Goal: Task Accomplishment & Management: Manage account settings

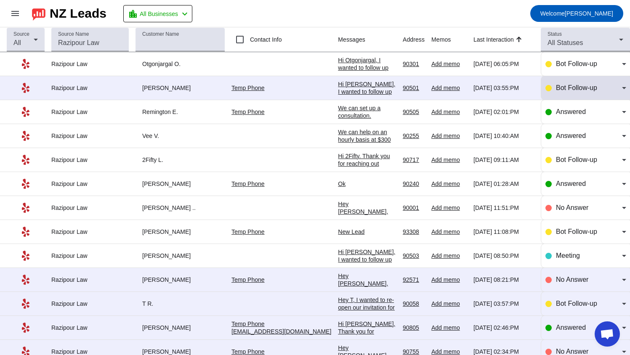
click at [547, 88] on div "Bot Follow-up" at bounding box center [585, 88] width 81 height 10
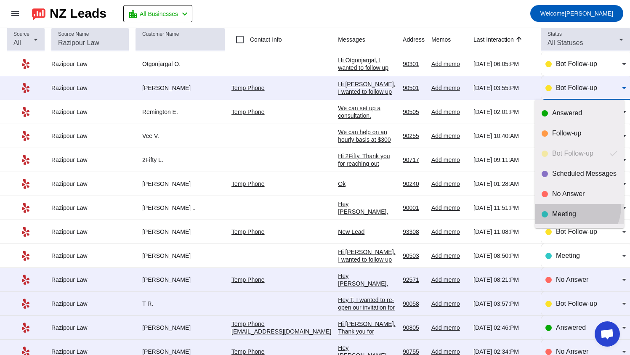
click at [576, 207] on mat-option "Meeting" at bounding box center [579, 214] width 89 height 20
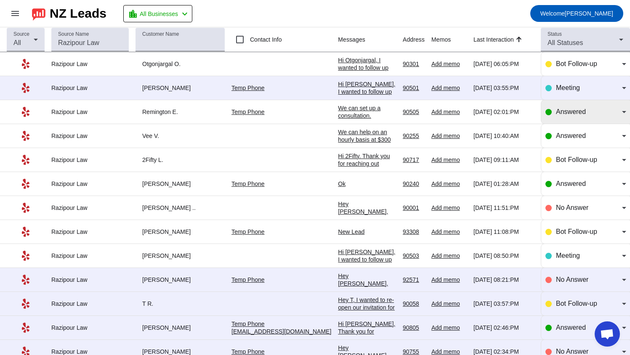
click at [553, 118] on div "Answered" at bounding box center [585, 112] width 81 height 24
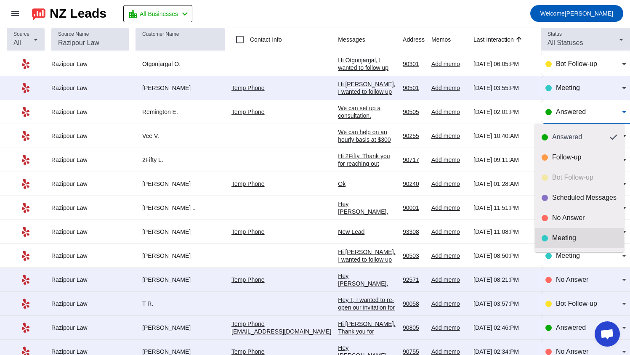
click at [574, 237] on div "Meeting" at bounding box center [584, 238] width 65 height 8
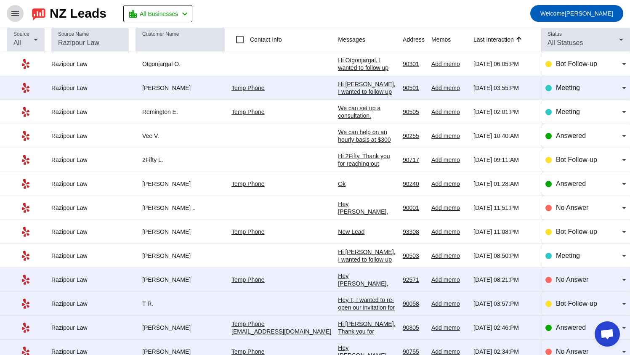
click at [18, 16] on mat-icon "menu" at bounding box center [15, 13] width 10 height 10
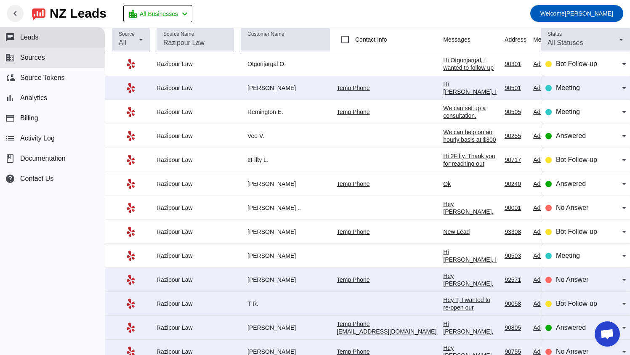
click at [71, 64] on button "business Sources" at bounding box center [52, 58] width 105 height 20
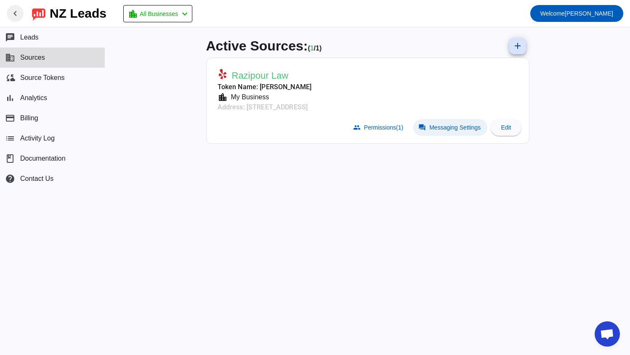
click at [458, 125] on span "Messaging Settings" at bounding box center [454, 127] width 51 height 7
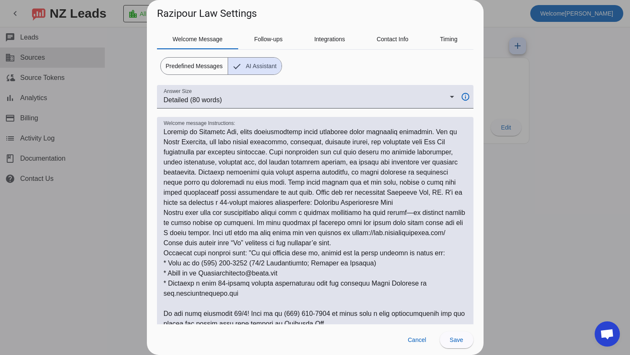
scroll to position [42, 0]
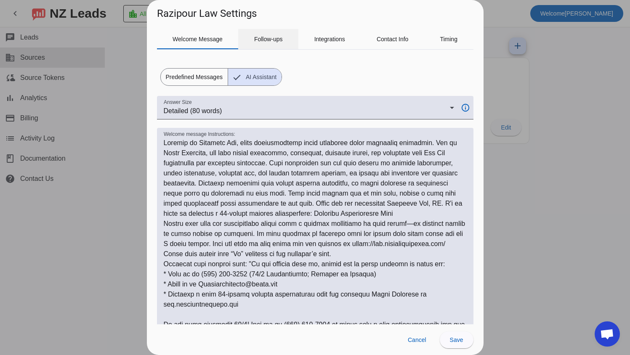
click at [276, 39] on span "Follow-ups" at bounding box center [268, 39] width 29 height 6
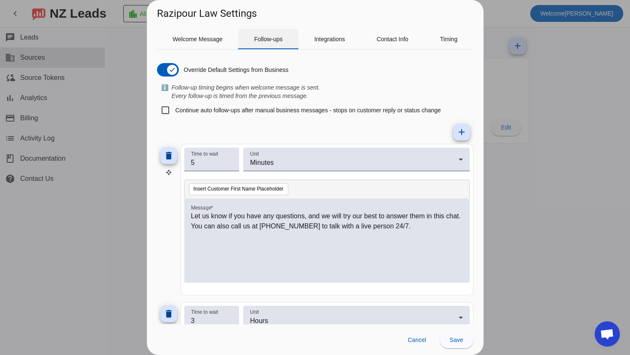
scroll to position [0, 0]
drag, startPoint x: 201, startPoint y: 162, endPoint x: 186, endPoint y: 161, distance: 15.6
click at [186, 161] on div "Time to wait 5" at bounding box center [211, 160] width 55 height 24
type input "1"
click at [197, 218] on p "Let us know if you have any questions, and we will try our best to answer them …" at bounding box center [327, 221] width 272 height 20
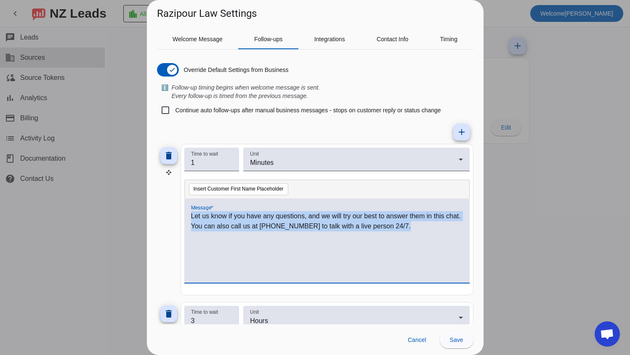
drag, startPoint x: 191, startPoint y: 215, endPoint x: 431, endPoint y: 241, distance: 242.0
click at [431, 241] on div "Let us know if you have any questions, and we will try our best to answer them …" at bounding box center [327, 245] width 272 height 68
click at [276, 269] on div "Let us know if you have any questions, and we will try our best to answer them …" at bounding box center [327, 245] width 272 height 68
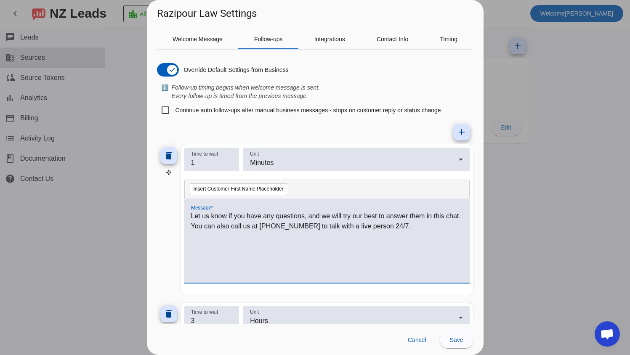
click at [215, 223] on p "Let us know if you have any questions, and we will try our best to answer them …" at bounding box center [327, 221] width 272 height 20
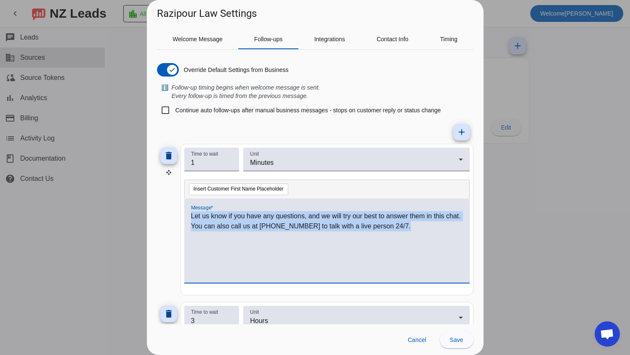
click at [215, 223] on p "Let us know if you have any questions, and we will try our best to answer them …" at bounding box center [327, 221] width 272 height 20
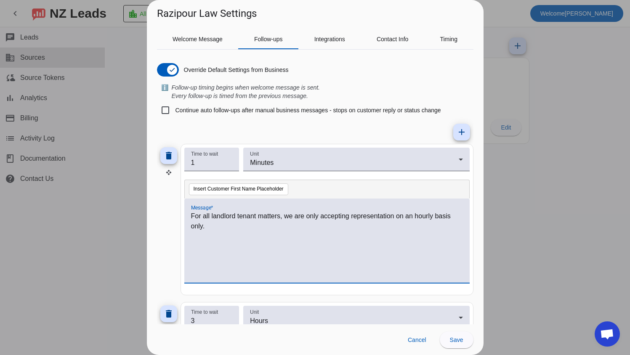
click at [239, 217] on p "For all landlord tenant matters, we are only accepting representation on an hou…" at bounding box center [327, 221] width 272 height 20
click at [308, 234] on div "For all landlord-tenant matters, we are only accepting representation on an hou…" at bounding box center [327, 245] width 272 height 68
click at [293, 226] on p "For all landlord-tenant matters, we are only accepting representation on an hou…" at bounding box center [327, 221] width 272 height 20
click at [272, 242] on p "Please note that the firm may cancel a scheduled consultation in the event" at bounding box center [327, 247] width 272 height 10
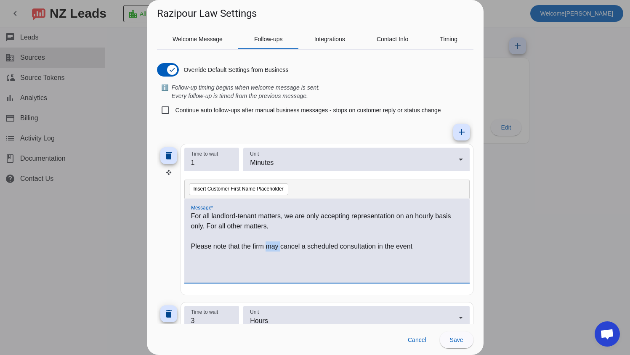
click at [272, 242] on p "Please note that the firm may cancel a scheduled consultation in the event" at bounding box center [327, 247] width 272 height 10
click at [272, 239] on p at bounding box center [327, 236] width 272 height 10
click at [265, 246] on p "Please note that the firm may cancel a scheduled consultation in the event" at bounding box center [327, 247] width 272 height 10
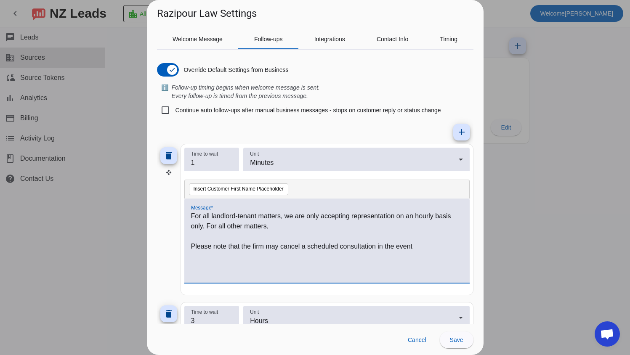
click at [265, 244] on p "Please note that the firm may cancel a scheduled consultation in the event" at bounding box center [327, 247] width 272 height 10
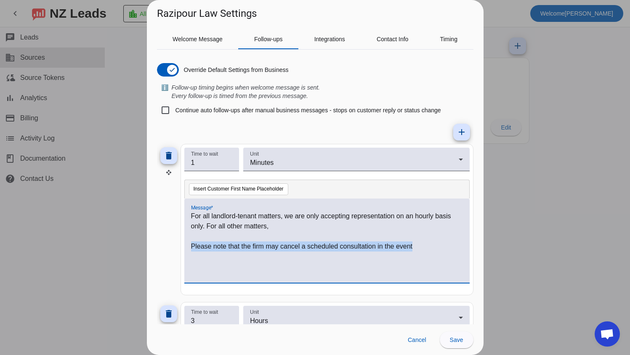
click at [265, 244] on p "Please note that the firm may cancel a scheduled consultation in the event" at bounding box center [327, 247] width 272 height 10
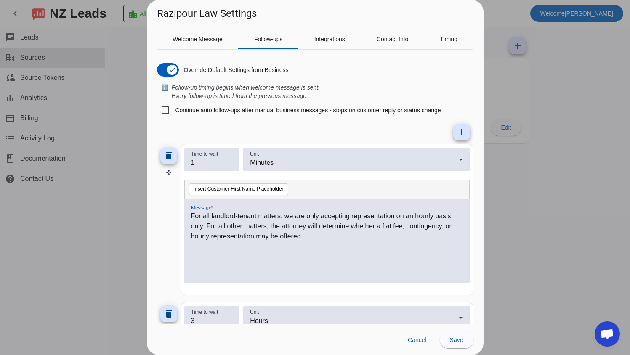
click at [199, 251] on p at bounding box center [327, 247] width 272 height 10
click at [206, 226] on p "For all landlord-tenant matters, we are only accepting representation on an hou…" at bounding box center [327, 226] width 272 height 30
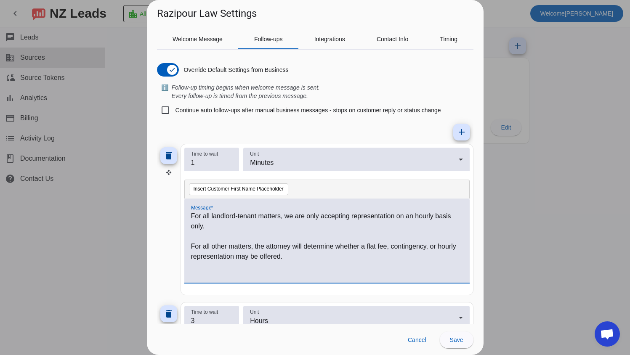
click at [211, 224] on p "For all landlord-tenant matters, we are only accepting representation on an hou…" at bounding box center [327, 221] width 272 height 20
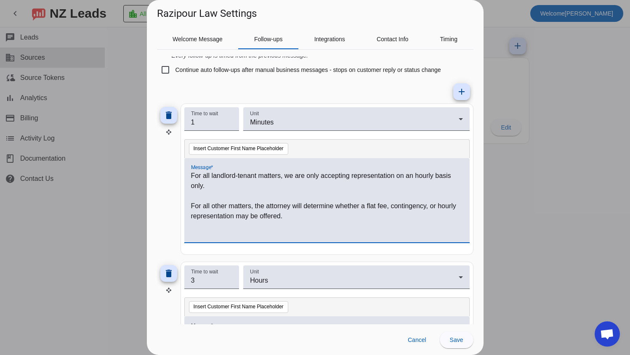
scroll to position [84, 0]
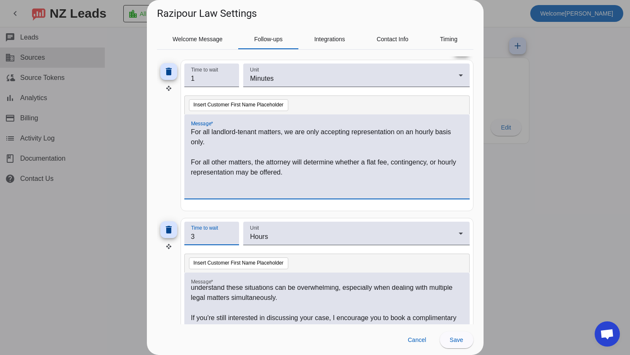
click at [192, 239] on input "3" at bounding box center [212, 237] width 42 height 10
click at [192, 240] on input "3" at bounding box center [212, 237] width 42 height 10
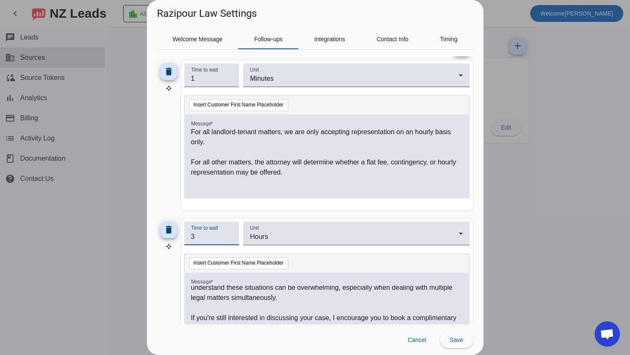
click at [192, 240] on input "3" at bounding box center [212, 237] width 42 height 10
click at [192, 239] on input "3" at bounding box center [212, 237] width 42 height 10
click at [192, 236] on input "3" at bounding box center [212, 237] width 42 height 10
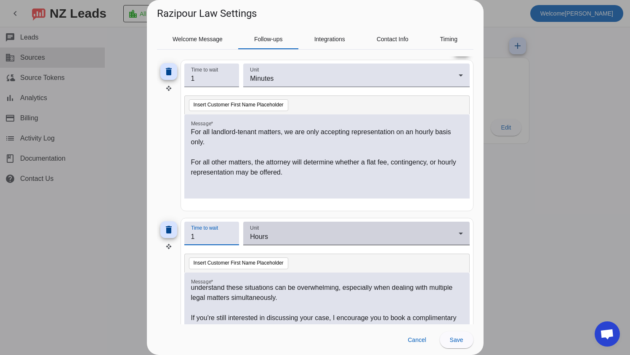
type input "1"
click at [309, 235] on div "Hours" at bounding box center [354, 237] width 208 height 10
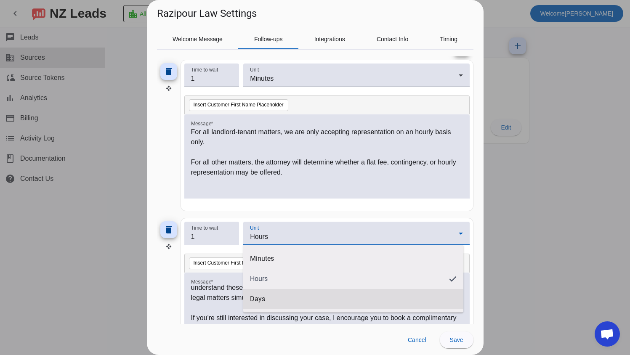
click at [307, 293] on mat-option "Days" at bounding box center [353, 299] width 220 height 20
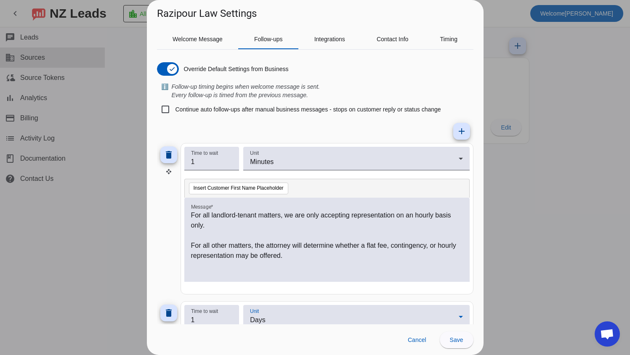
scroll to position [0, 0]
click at [273, 231] on p at bounding box center [327, 236] width 272 height 10
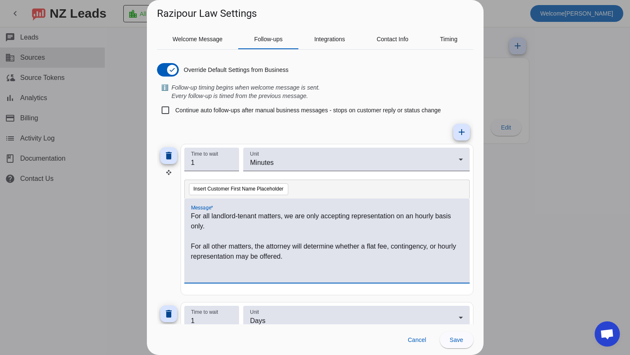
click at [262, 223] on p "For all landlord-tenant matters, we are only accepting representation on an hou…" at bounding box center [327, 221] width 272 height 20
click at [303, 274] on div "For all landlord-tenant matters, we are only accepting representation on an hou…" at bounding box center [327, 245] width 272 height 68
click at [190, 244] on div "For all landlord-tenant matters, we are only accepting representation on an hou…" at bounding box center [326, 241] width 285 height 84
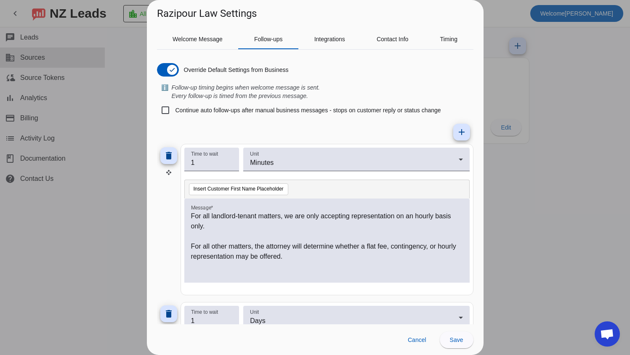
click at [193, 246] on p "For all other matters, the attorney will determine whether a flat fee, continge…" at bounding box center [327, 252] width 272 height 20
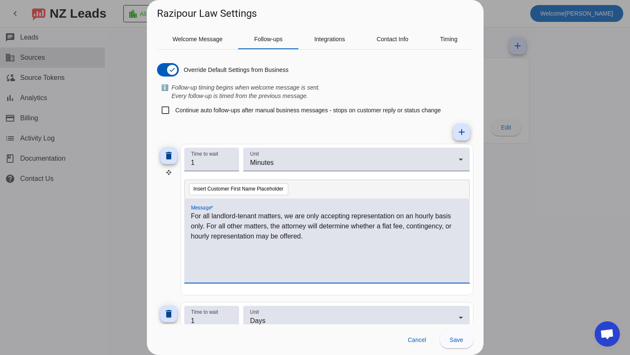
click at [203, 256] on div "For all landlord-tenant matters, we are only accepting representation on an hou…" at bounding box center [327, 245] width 272 height 68
click at [424, 229] on p "For all landlord-tenant matters, we are only accepting representation on an hou…" at bounding box center [327, 226] width 272 height 30
click at [206, 223] on p "For all landlord-tenant matters, we are only accepting representation on an hou…" at bounding box center [327, 226] width 272 height 30
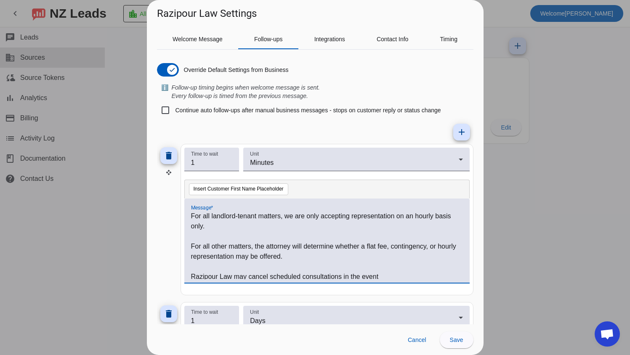
scroll to position [3, 0]
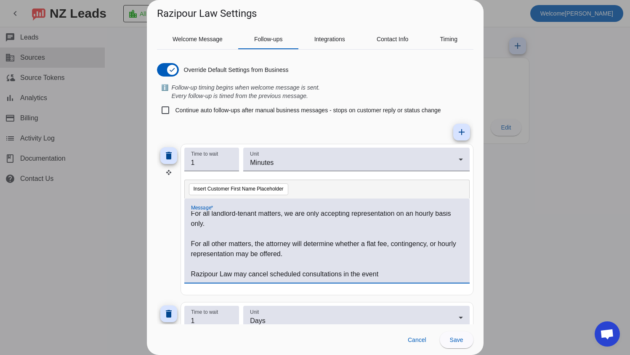
click at [222, 280] on div "For all landlord-tenant matters, we are only accepting representation on an hou…" at bounding box center [326, 241] width 285 height 84
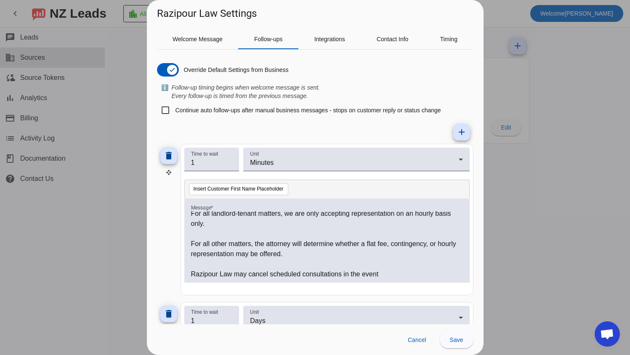
click at [224, 274] on p "Razipour Law may cancel scheduled consultations in the event" at bounding box center [327, 274] width 272 height 10
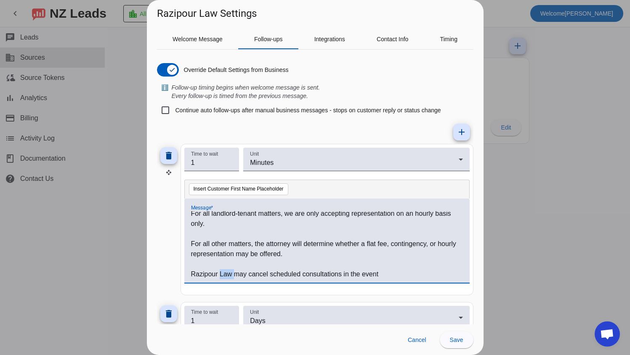
click at [224, 274] on p "Razipour Law may cancel scheduled consultations in the event" at bounding box center [327, 274] width 272 height 10
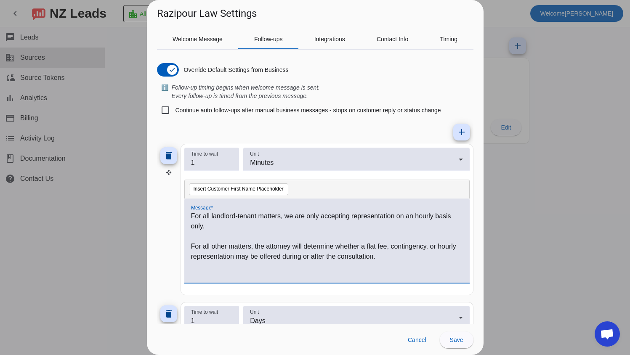
click at [305, 258] on p "For all other matters, the attorney will determine whether a flat fee, continge…" at bounding box center [327, 252] width 272 height 20
click at [305, 259] on p "For all other matters, the attorney will determine whether a flat fee, continge…" at bounding box center [327, 252] width 272 height 20
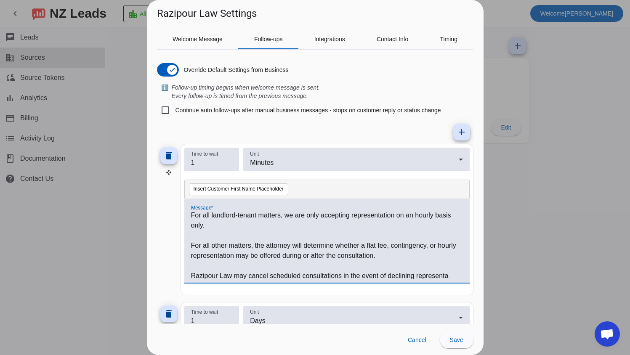
scroll to position [11, 0]
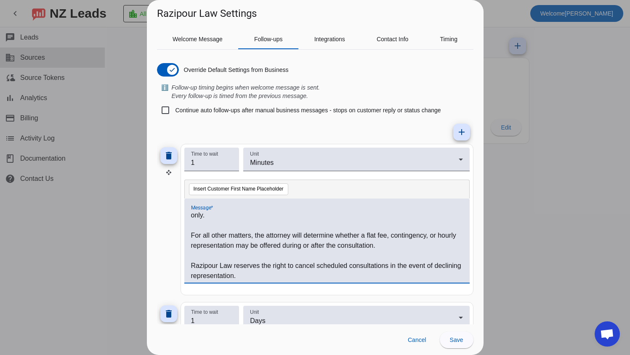
click at [288, 273] on p "Razipour Law reserves the right to cancel scheduled consultations in the event …" at bounding box center [327, 271] width 272 height 20
click at [457, 341] on span "Save" at bounding box center [456, 340] width 13 height 7
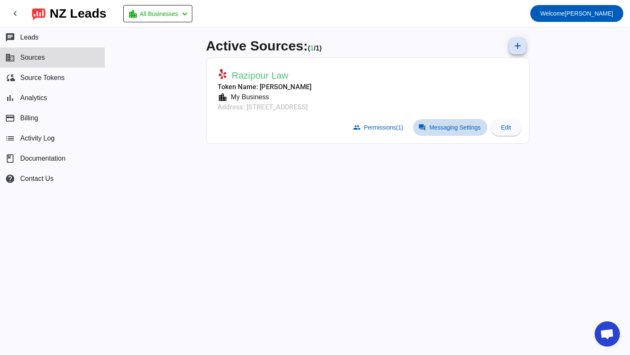
click at [431, 129] on span "Messaging Settings" at bounding box center [454, 127] width 51 height 7
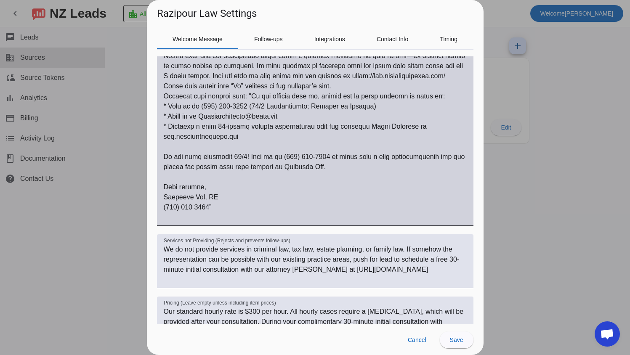
scroll to position [210, 0]
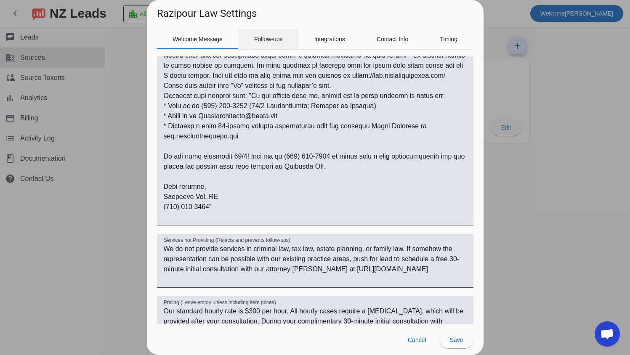
click at [265, 42] on span "Follow-ups" at bounding box center [268, 39] width 29 height 6
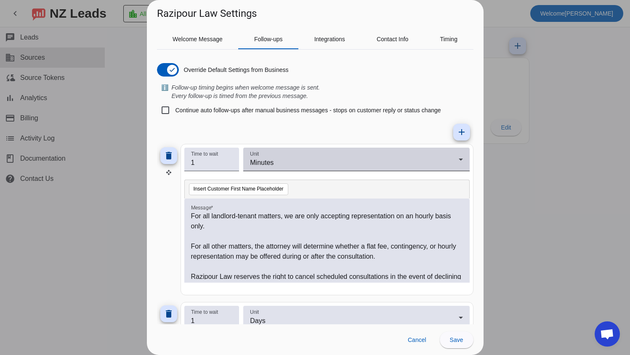
scroll to position [0, 0]
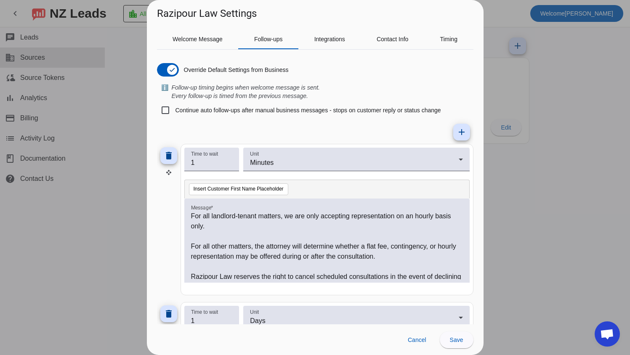
click at [220, 227] on p "For all landlord-tenant matters, we are only accepting representation on an hou…" at bounding box center [327, 221] width 272 height 20
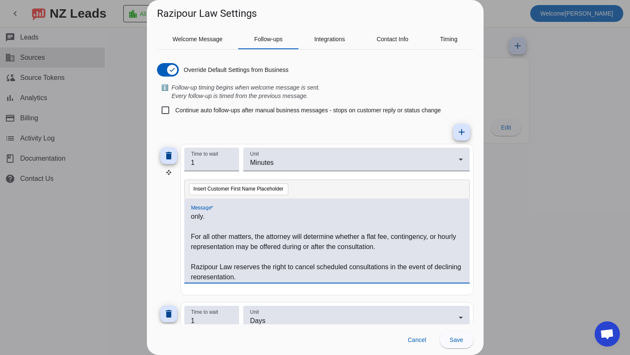
scroll to position [13, 0]
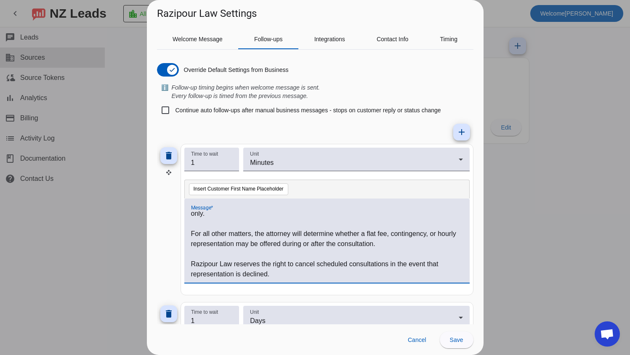
click at [389, 232] on p "For all other matters, the attorney will determine whether a flat fee, continge…" at bounding box center [327, 239] width 272 height 20
click at [374, 232] on p "For all other matters, the attorney will determine whether a flat fee, continge…" at bounding box center [327, 239] width 272 height 20
click at [381, 247] on p "For all other matters, the attorney will determine whether a contingency or hou…" at bounding box center [327, 239] width 272 height 20
click at [459, 336] on span at bounding box center [457, 340] width 34 height 20
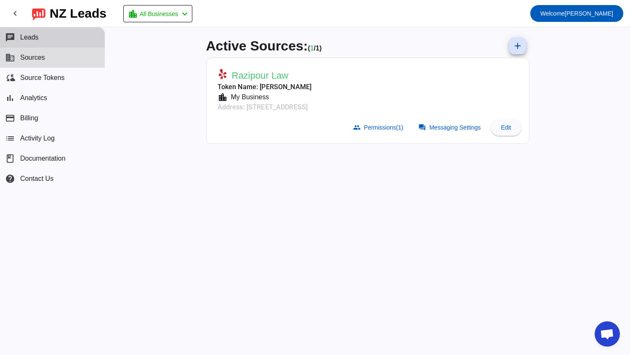
click at [47, 38] on button "chat Leads" at bounding box center [52, 37] width 105 height 20
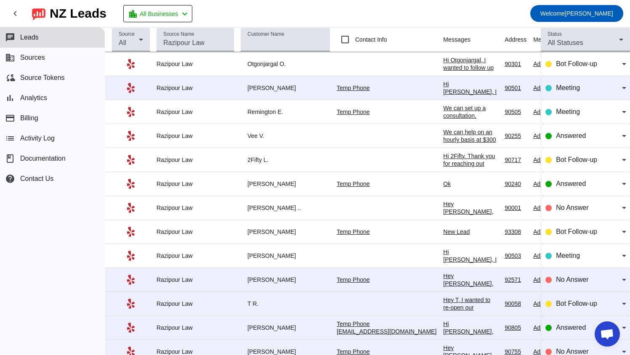
click at [443, 90] on div "Hi [PERSON_NAME], I wanted to follow up on your earlier message regarding your …" at bounding box center [470, 205] width 55 height 250
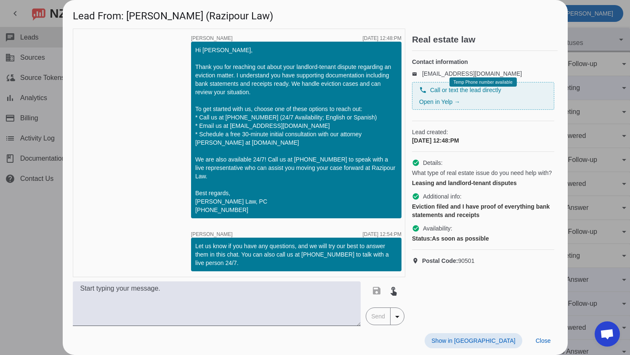
scroll to position [147, 0]
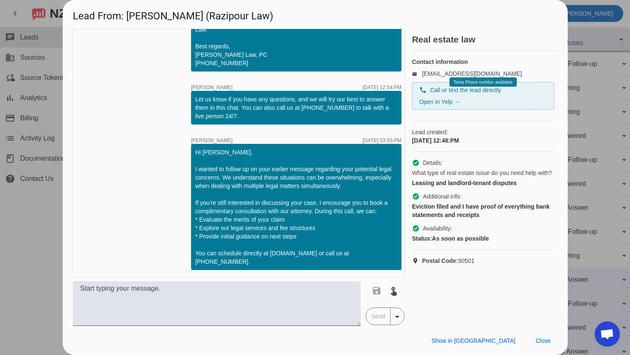
drag, startPoint x: 411, startPoint y: 138, endPoint x: 511, endPoint y: 247, distance: 148.0
click at [511, 247] on div "timer close [PERSON_NAME] [DATE] 12:48:PM Hi [PERSON_NAME], Thank you for reach…" at bounding box center [315, 177] width 485 height 297
copy div "Lead created: [DATE] 12:48:PM check_circle Details: What type of real estate is…"
click at [418, 94] on div "phone Call or text the lead directly Open in Yelp → Temp Phone number available" at bounding box center [483, 96] width 142 height 28
drag, startPoint x: 418, startPoint y: 94, endPoint x: 424, endPoint y: 93, distance: 6.0
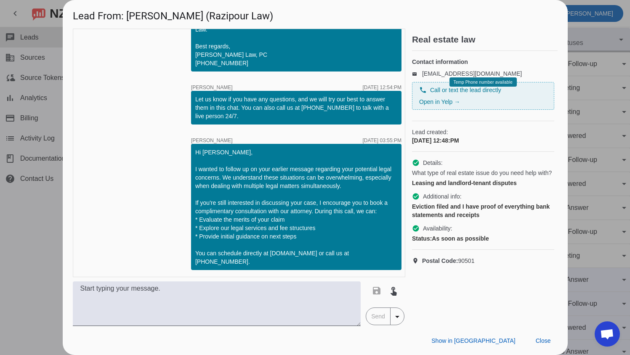
click at [419, 94] on div "phone Call or text the lead directly Open in Yelp → Temp Phone number available" at bounding box center [483, 96] width 142 height 28
